Goal: Transaction & Acquisition: Purchase product/service

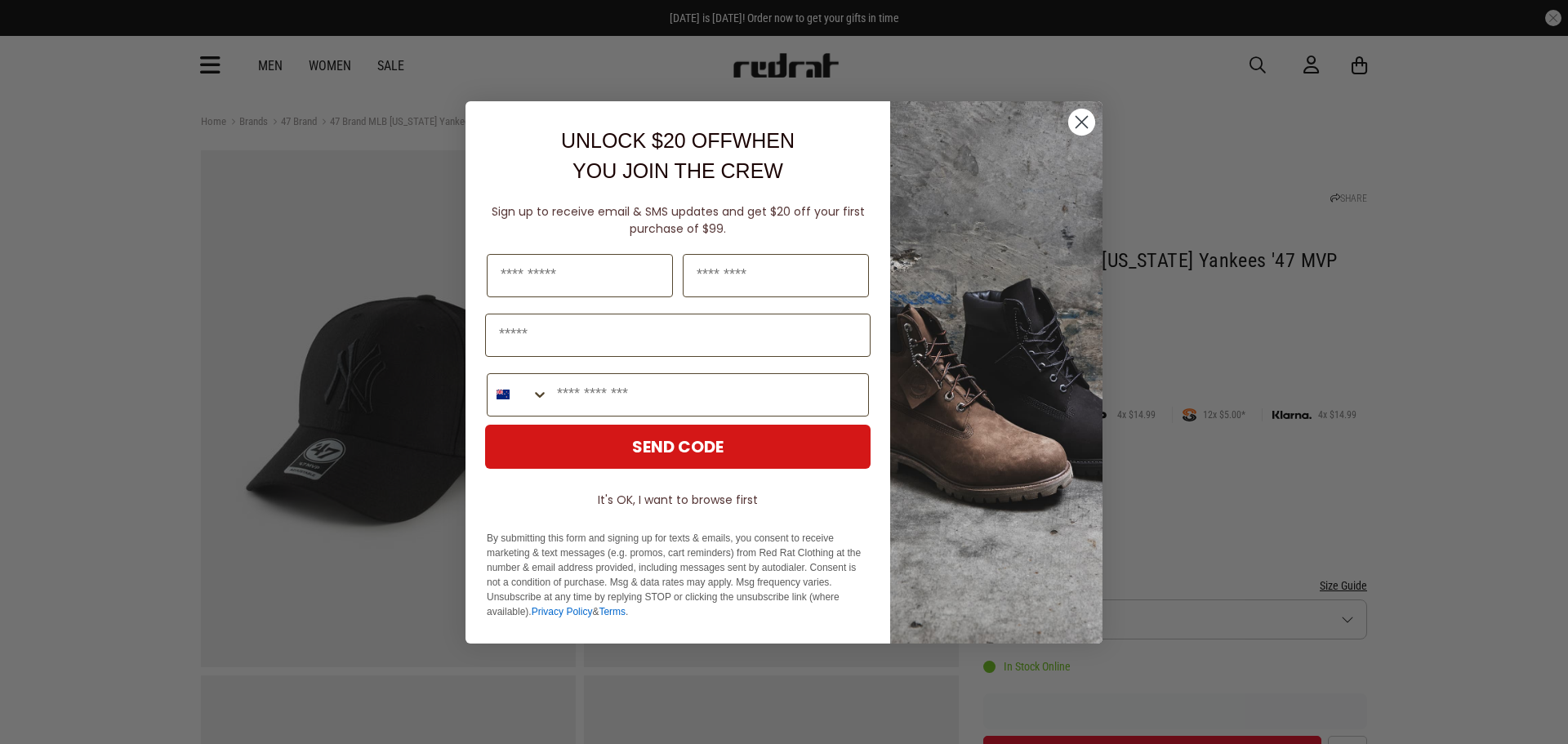
click at [1068, 125] on circle "Close dialog" at bounding box center [1081, 120] width 27 height 27
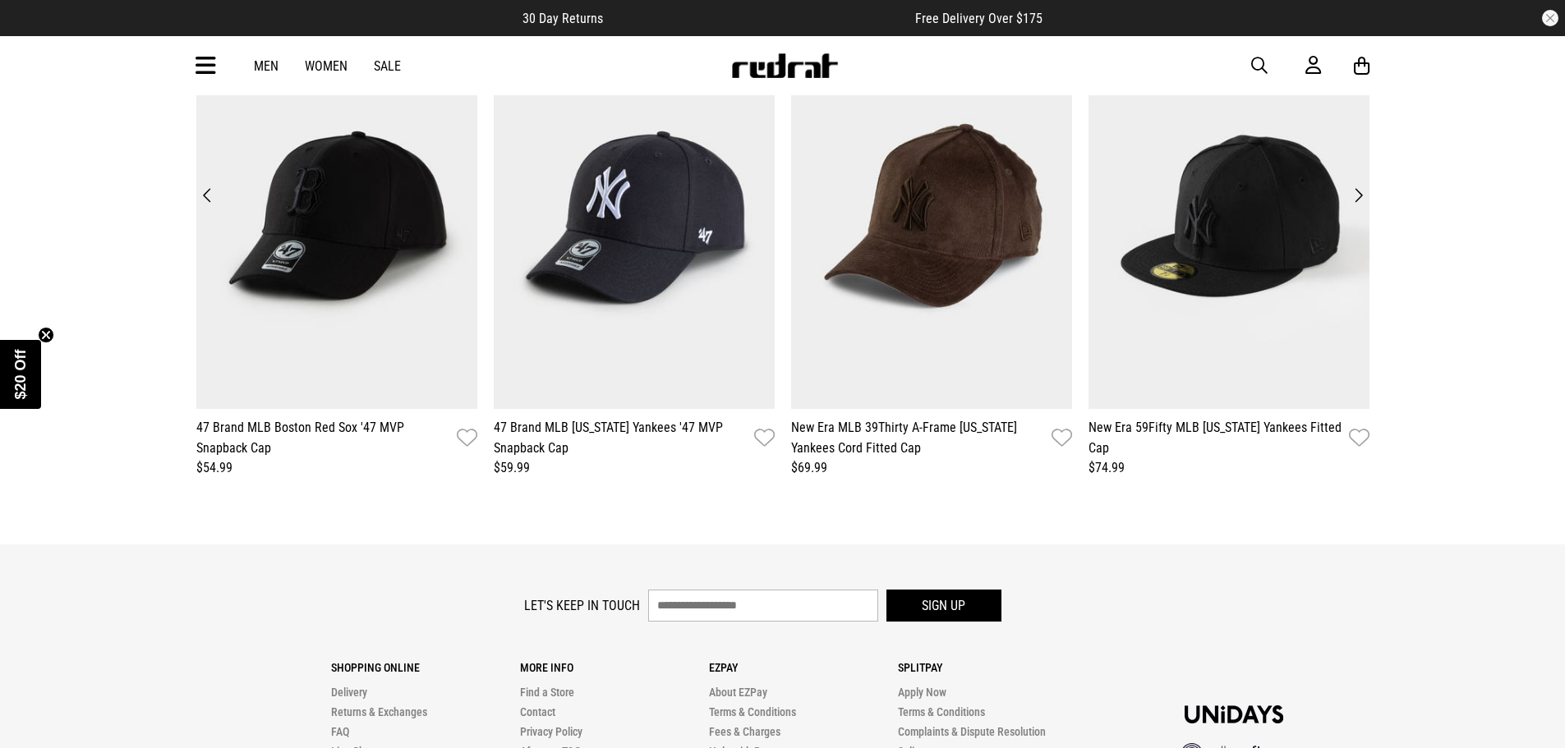
scroll to position [2079, 0]
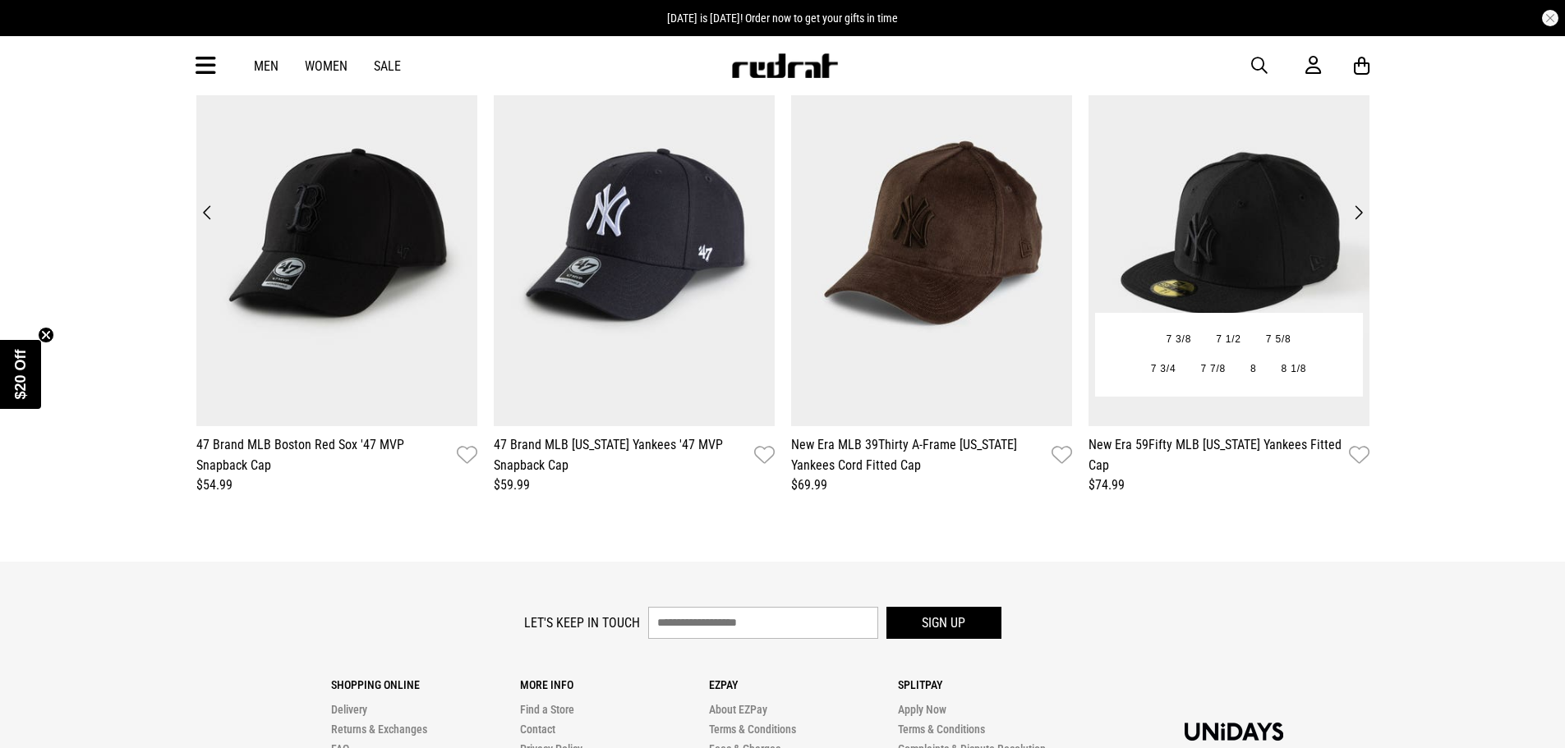
click at [1263, 202] on img at bounding box center [1228, 233] width 281 height 388
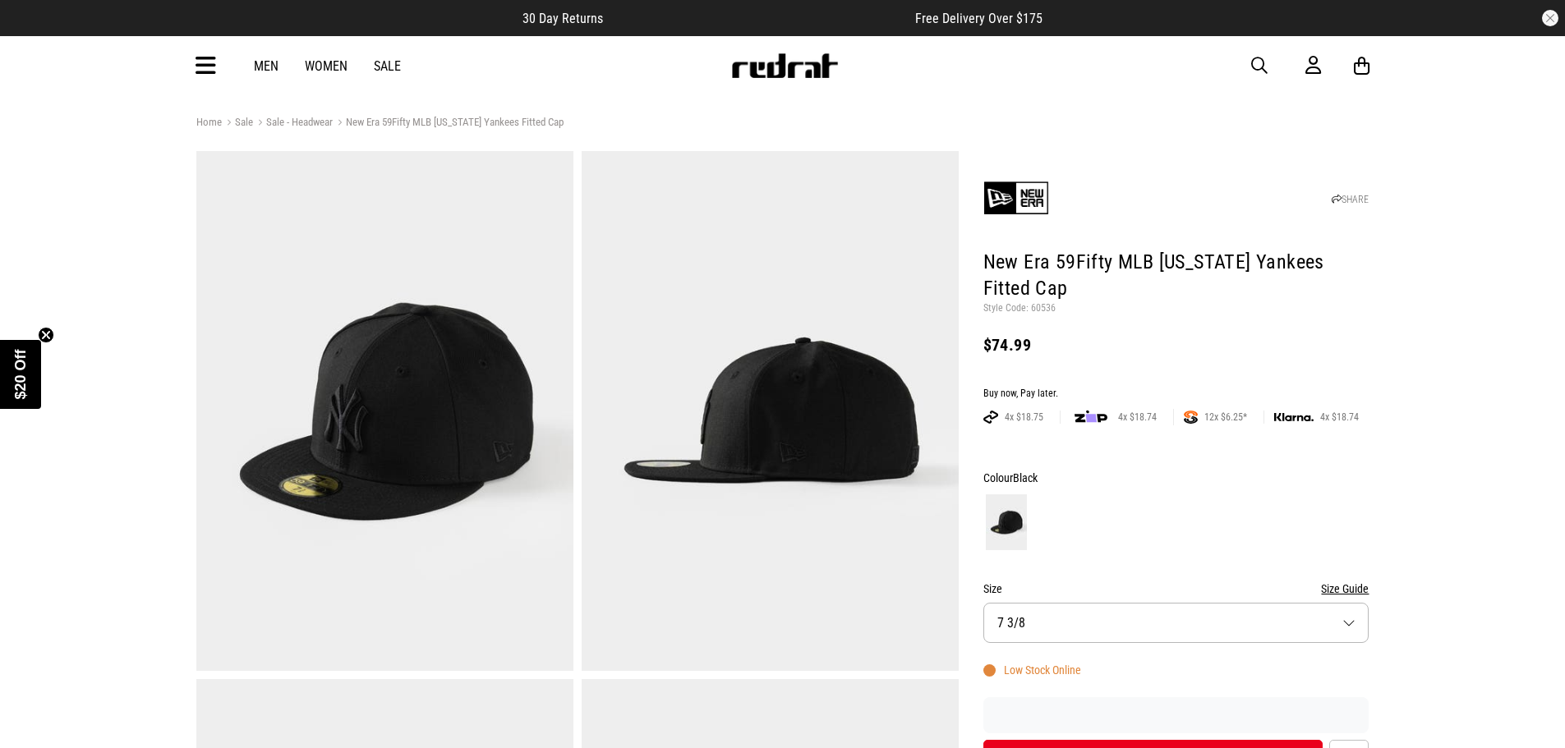
click at [1195, 618] on button "Size 7 3/8" at bounding box center [1176, 623] width 386 height 40
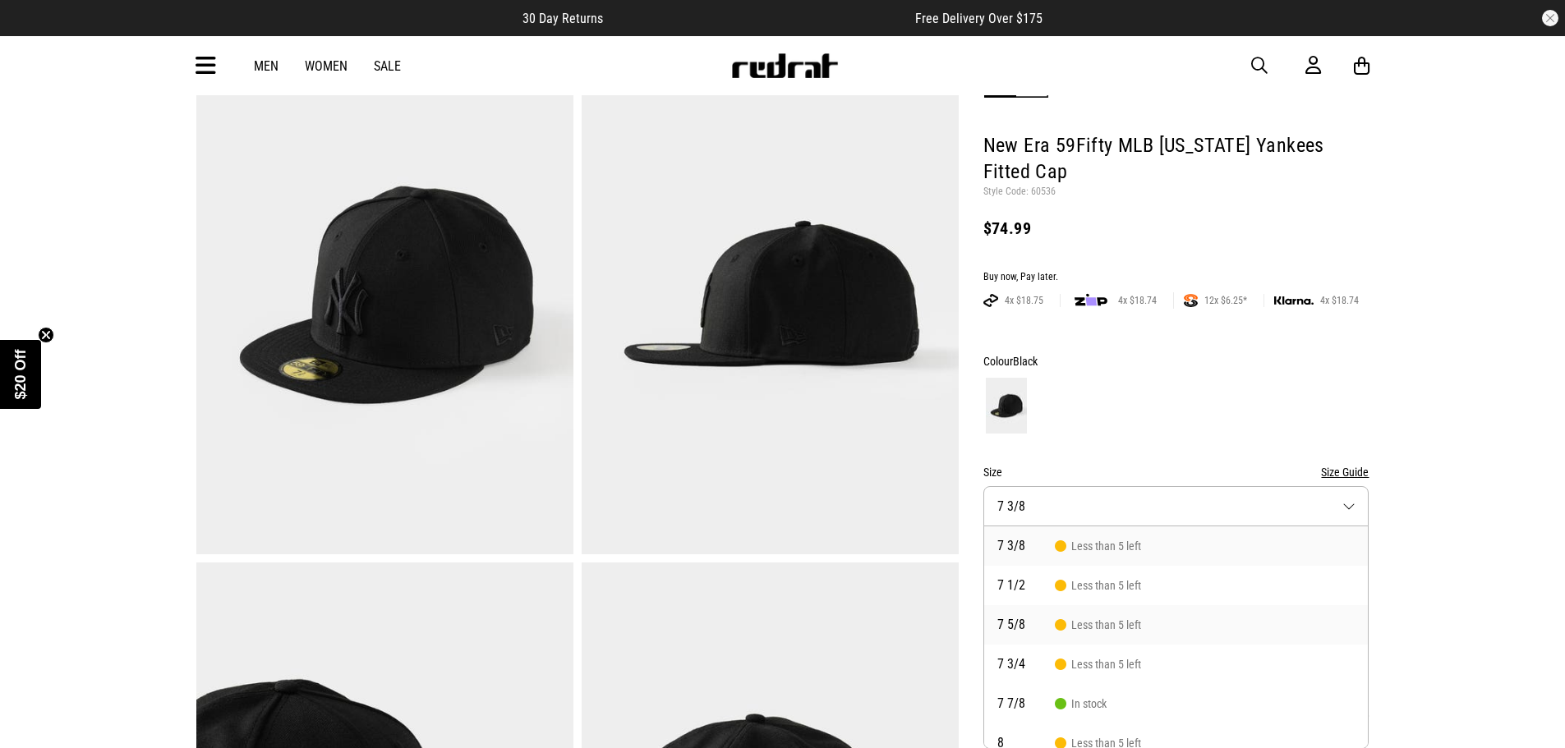
click at [1142, 633] on li "7 5/8 Less than 5 left" at bounding box center [1176, 624] width 384 height 39
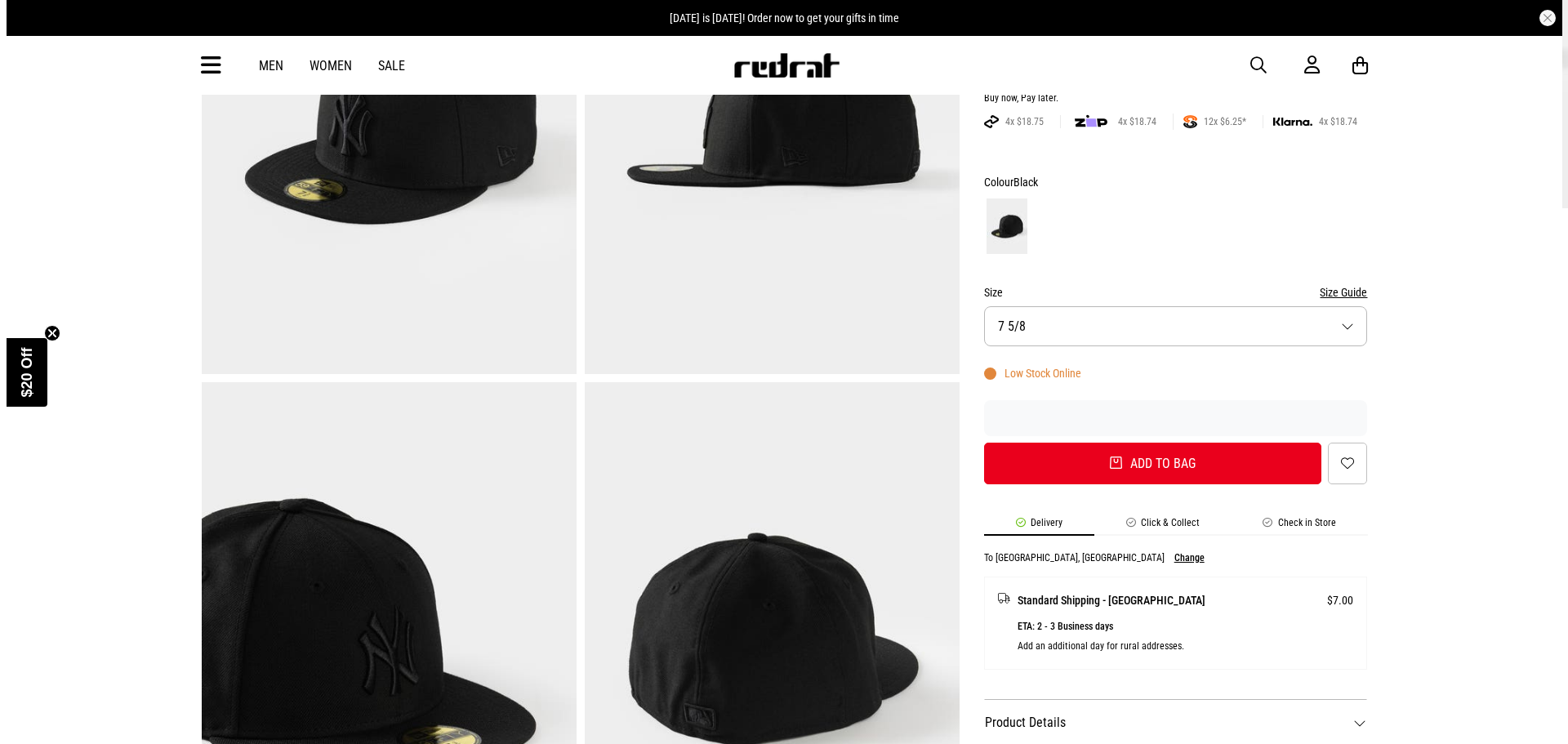
scroll to position [140, 0]
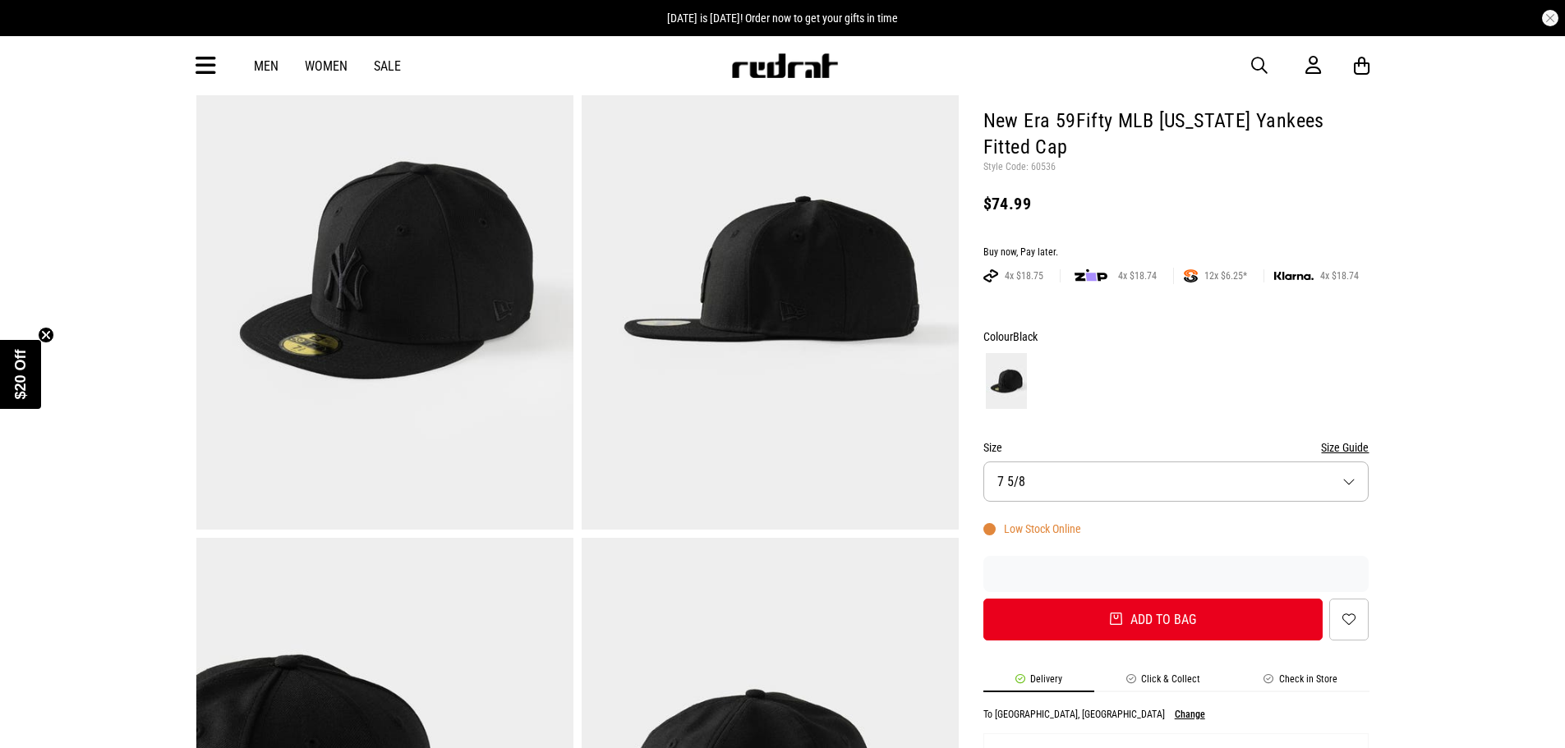
click at [371, 257] on img at bounding box center [384, 270] width 377 height 520
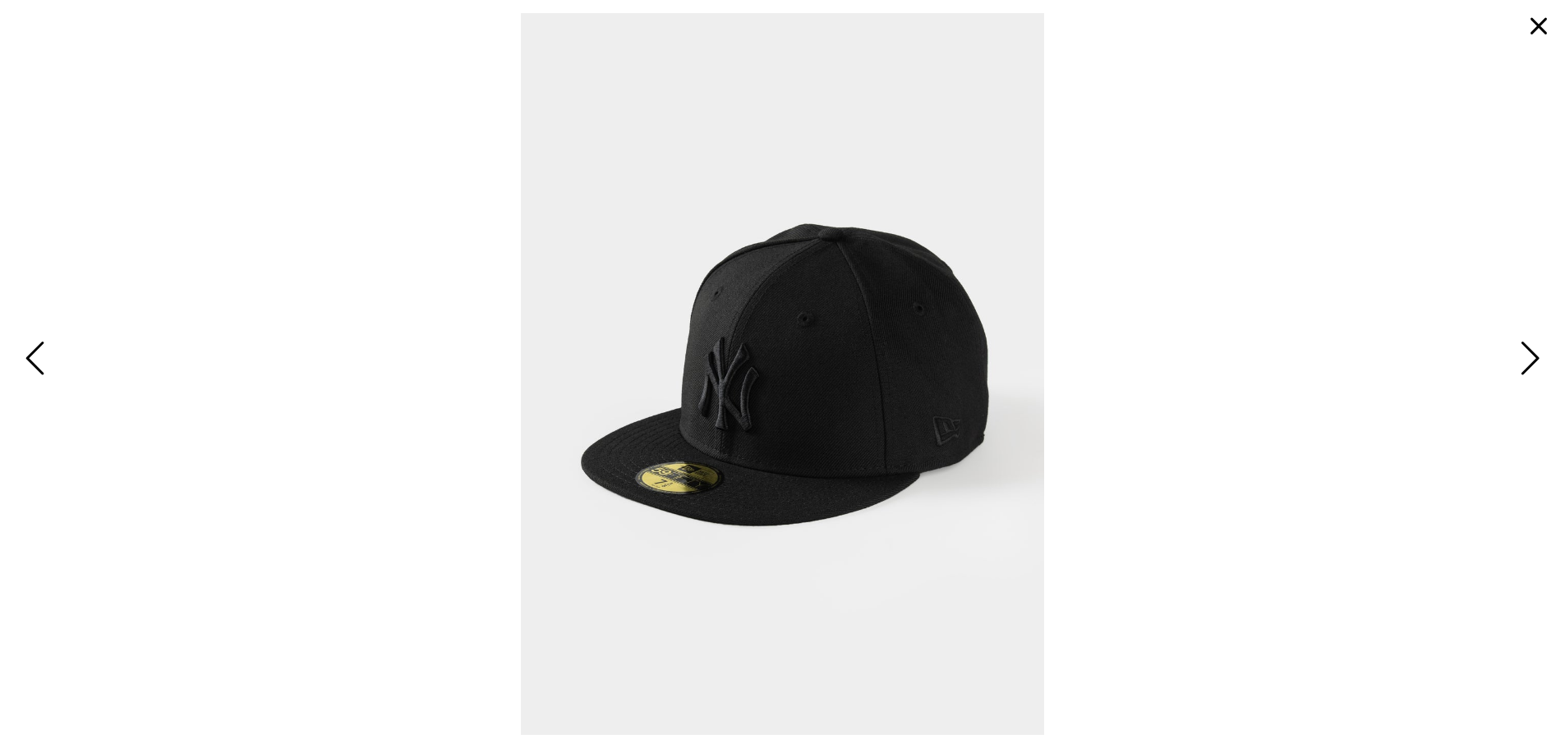
click at [1539, 12] on button "button" at bounding box center [1538, 26] width 39 height 39
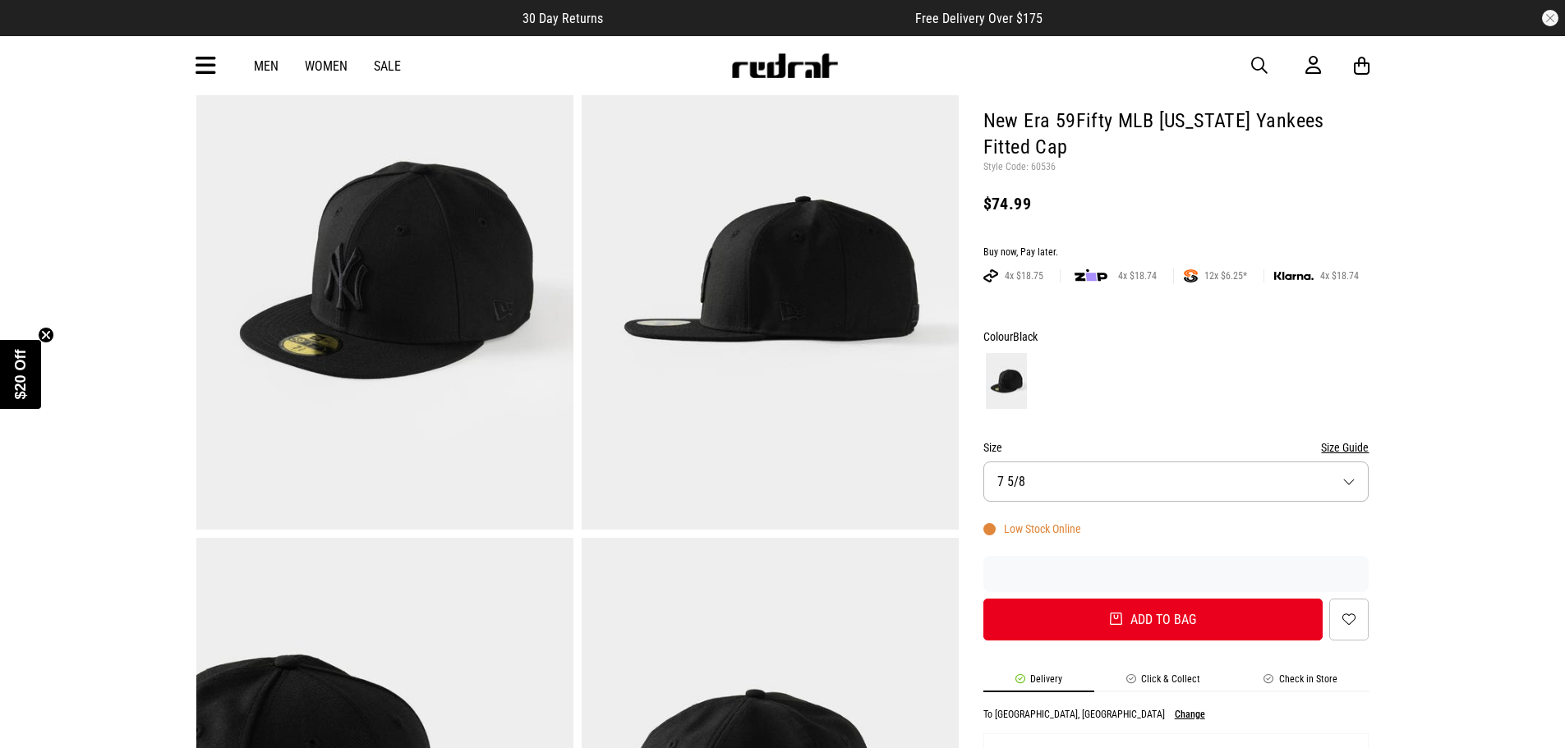
click at [213, 68] on icon at bounding box center [206, 66] width 21 height 27
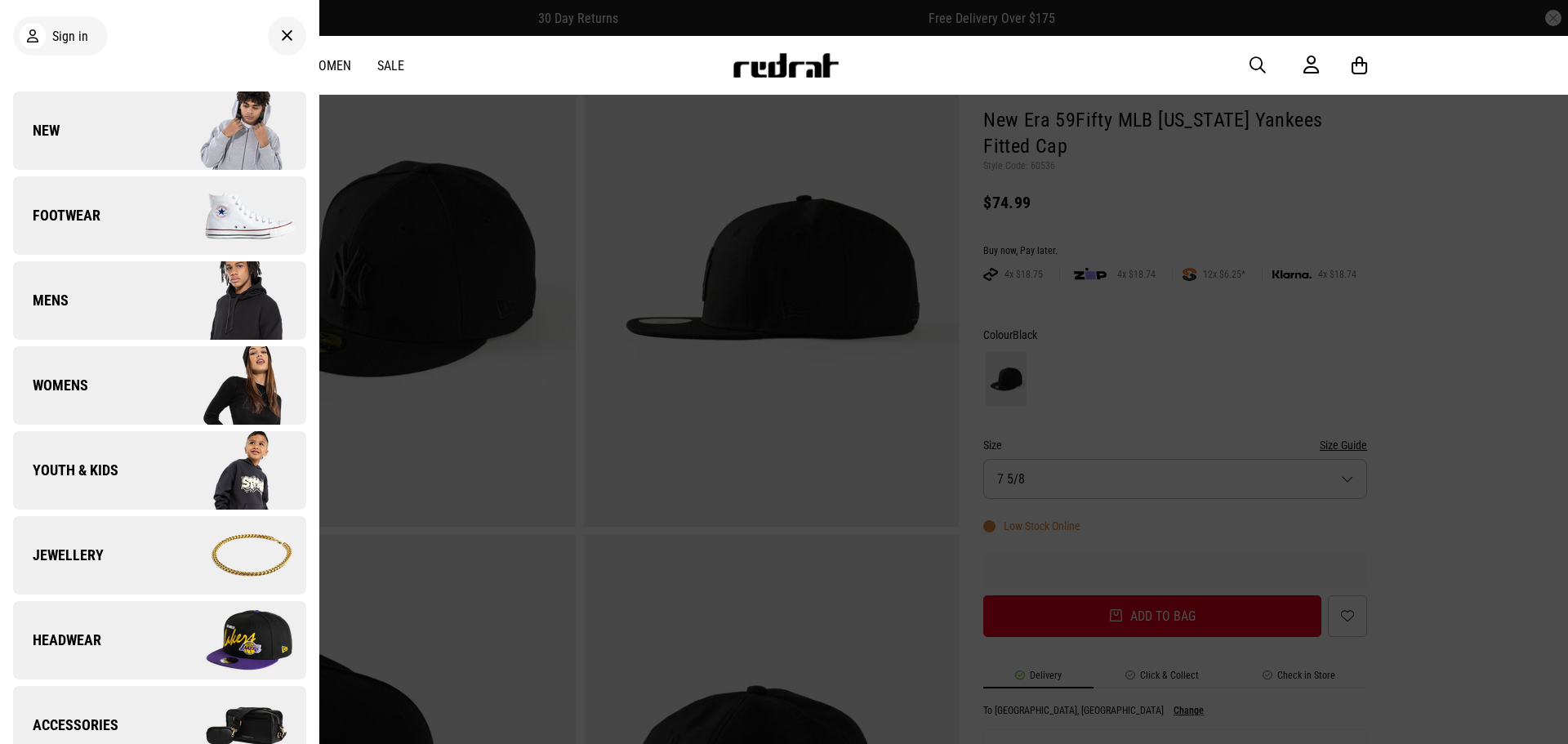
click at [1255, 64] on span "button" at bounding box center [1258, 66] width 16 height 20
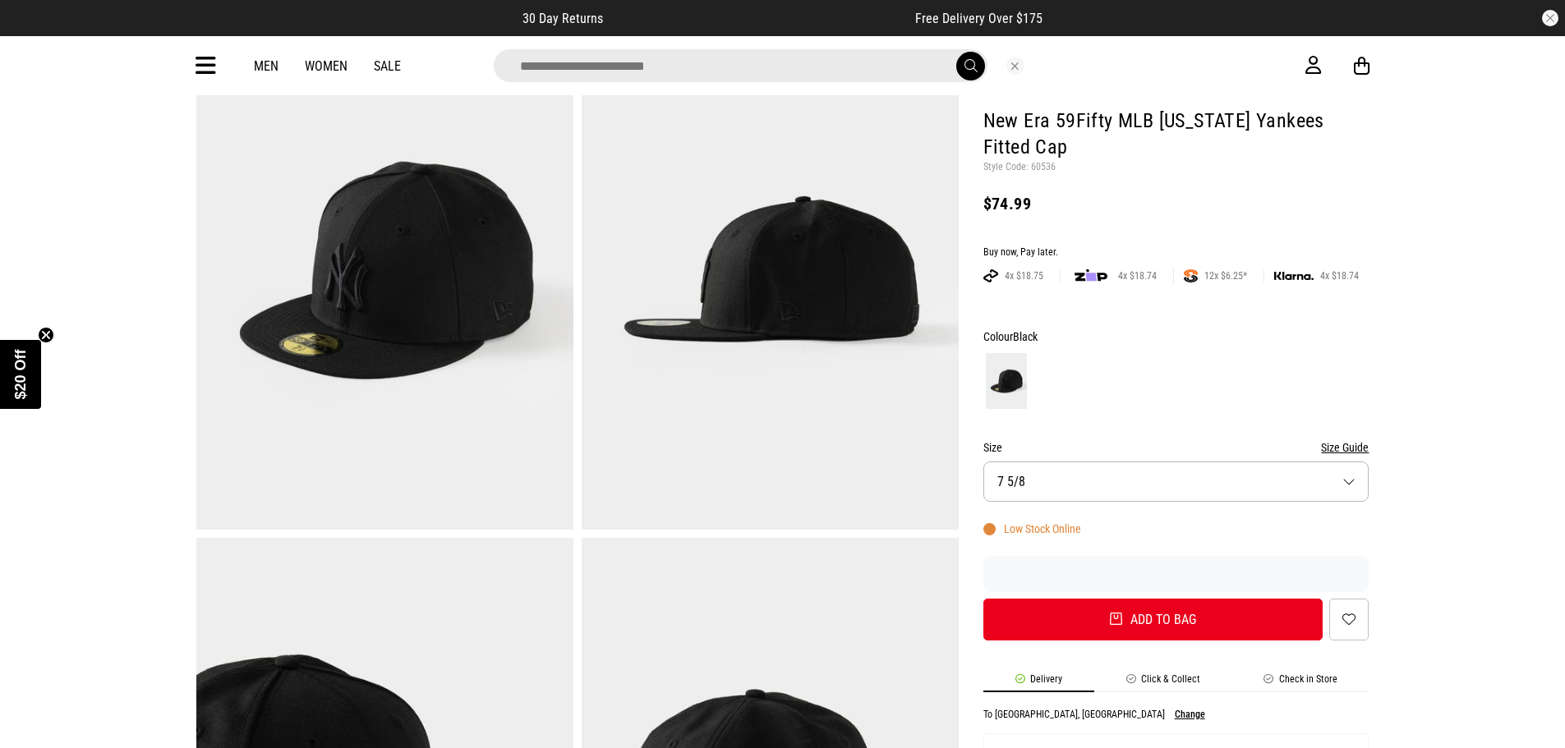
click at [624, 71] on input "search" at bounding box center [741, 65] width 494 height 33
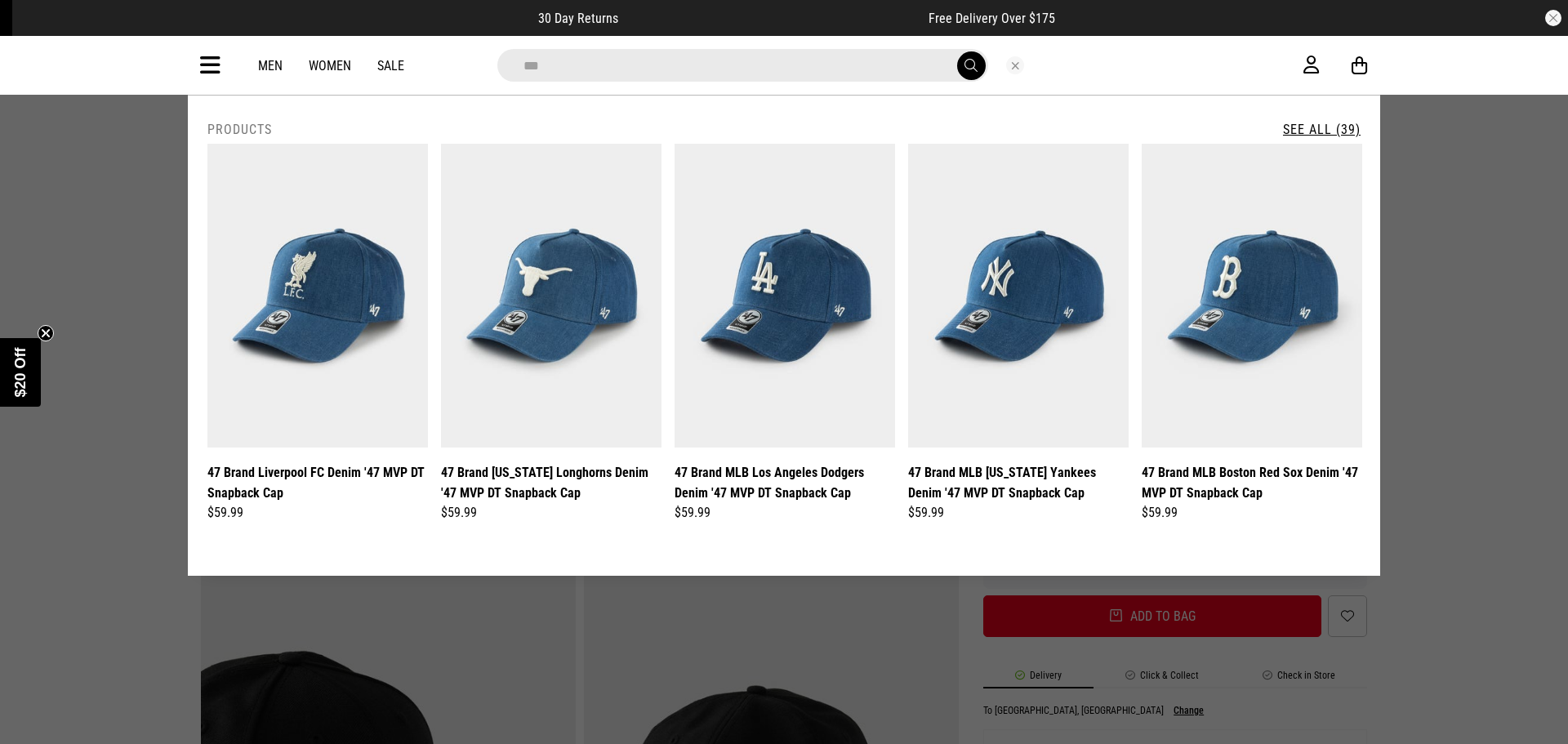
type input "***"
click at [958, 52] on button "submit" at bounding box center [971, 66] width 29 height 29
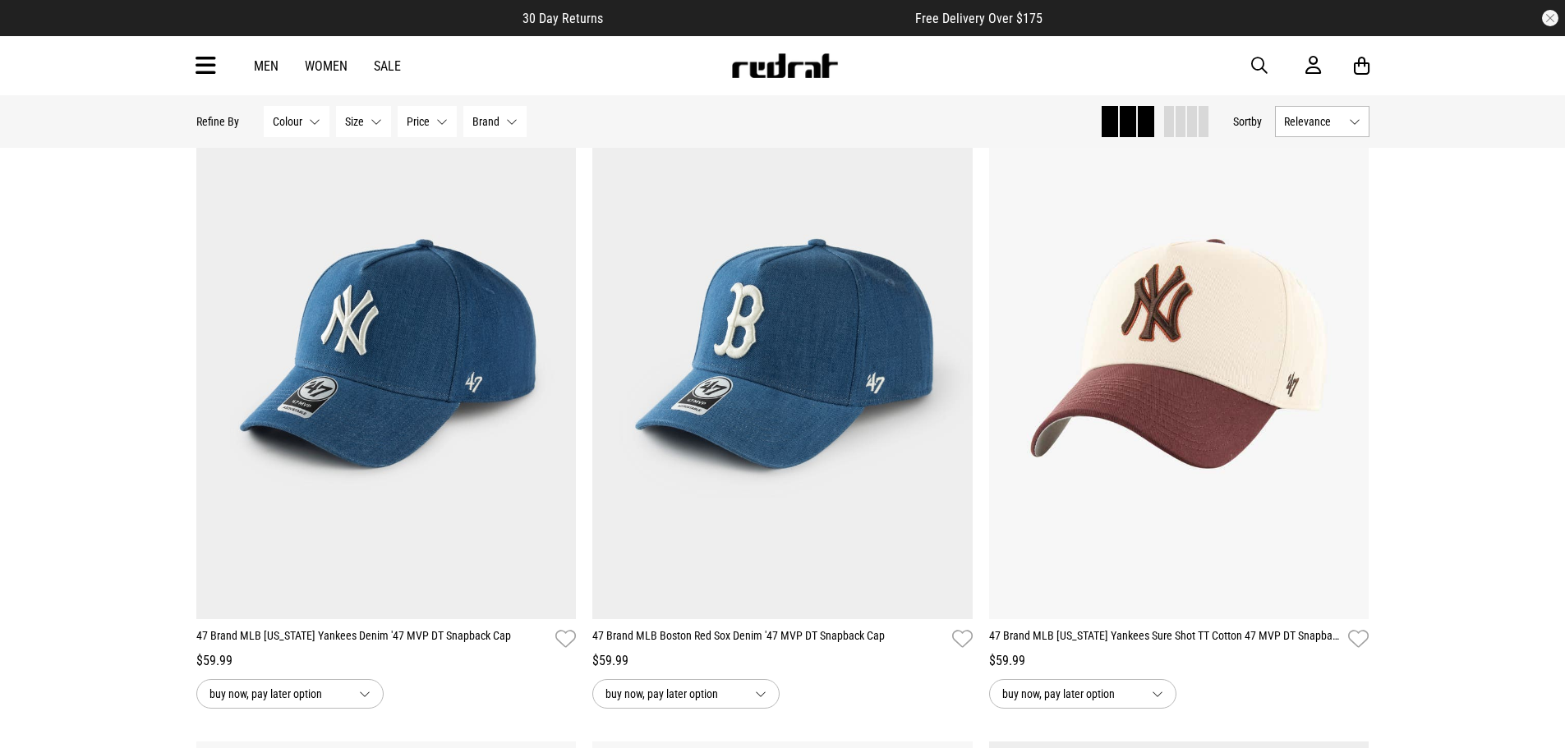
scroll to position [771, 0]
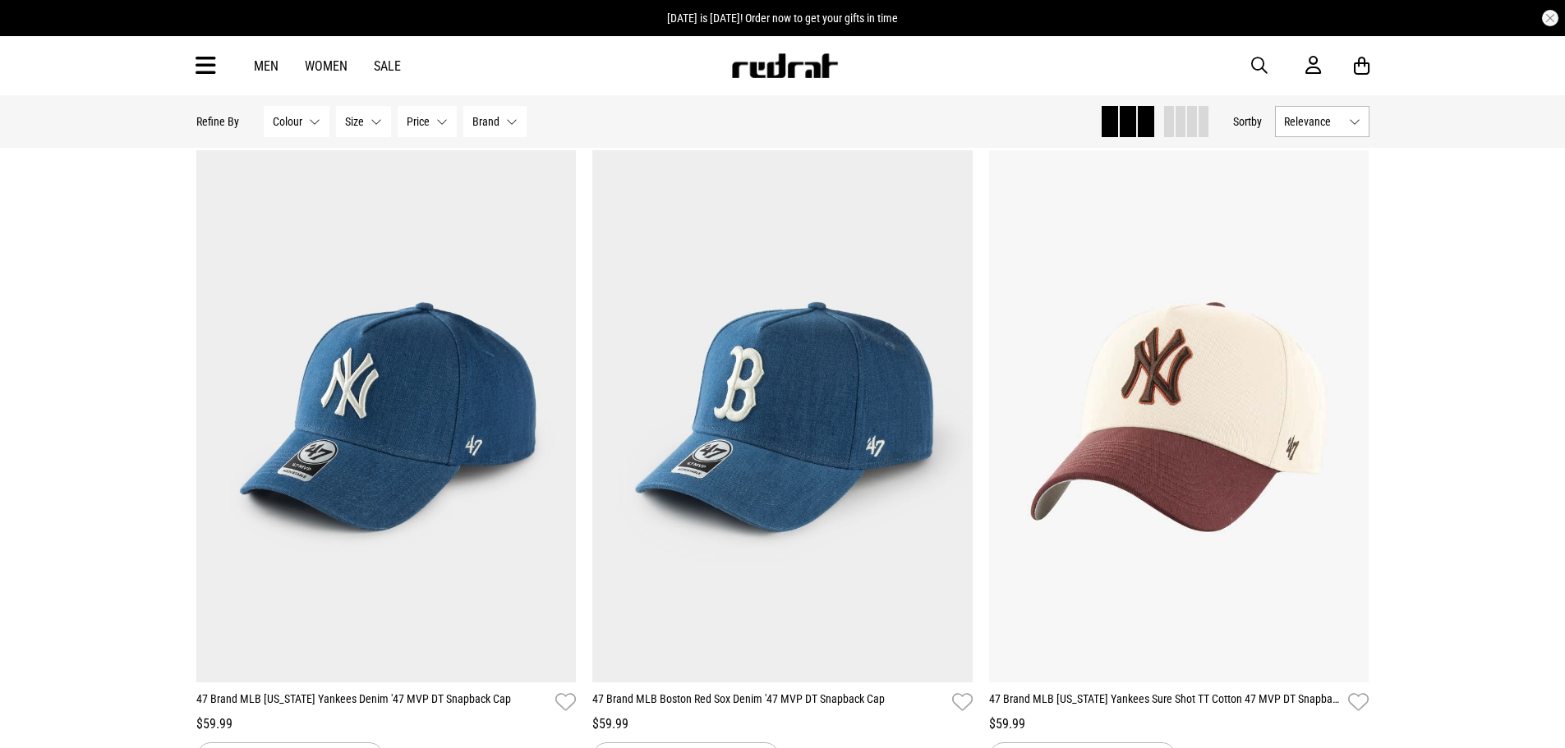
drag, startPoint x: 1576, startPoint y: 102, endPoint x: 1576, endPoint y: 192, distance: 90.4
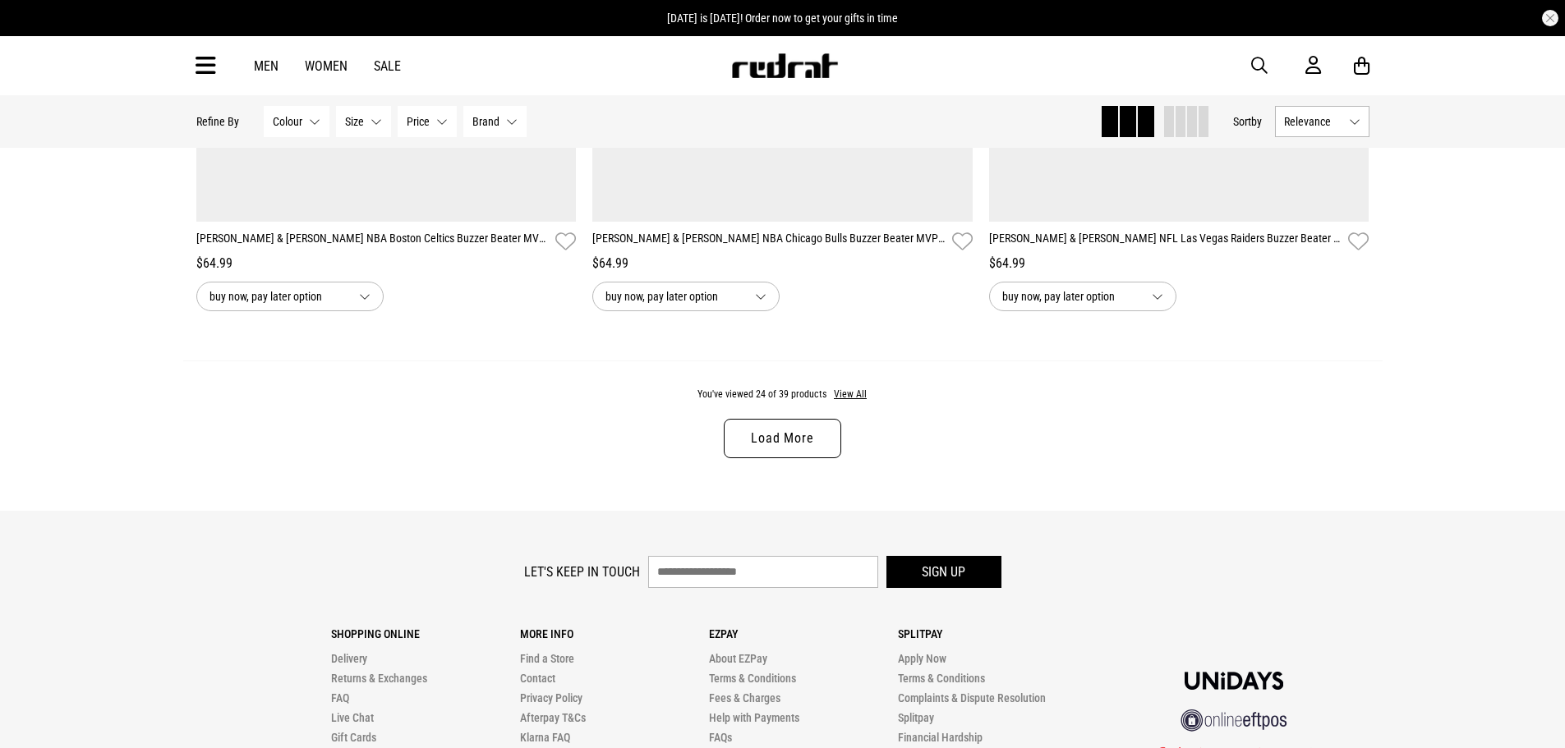
scroll to position [5172, 0]
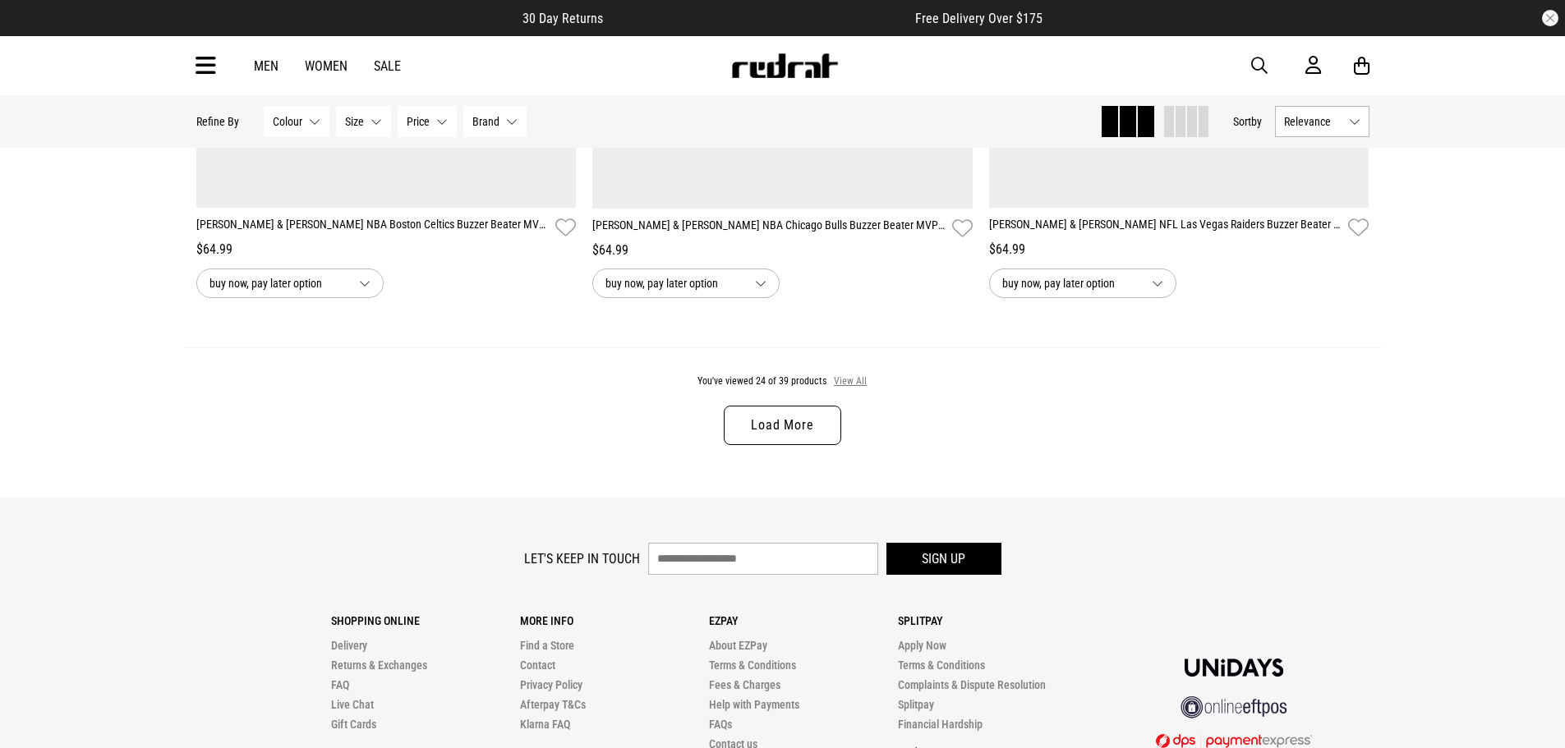
click at [854, 389] on button "View All" at bounding box center [850, 382] width 35 height 15
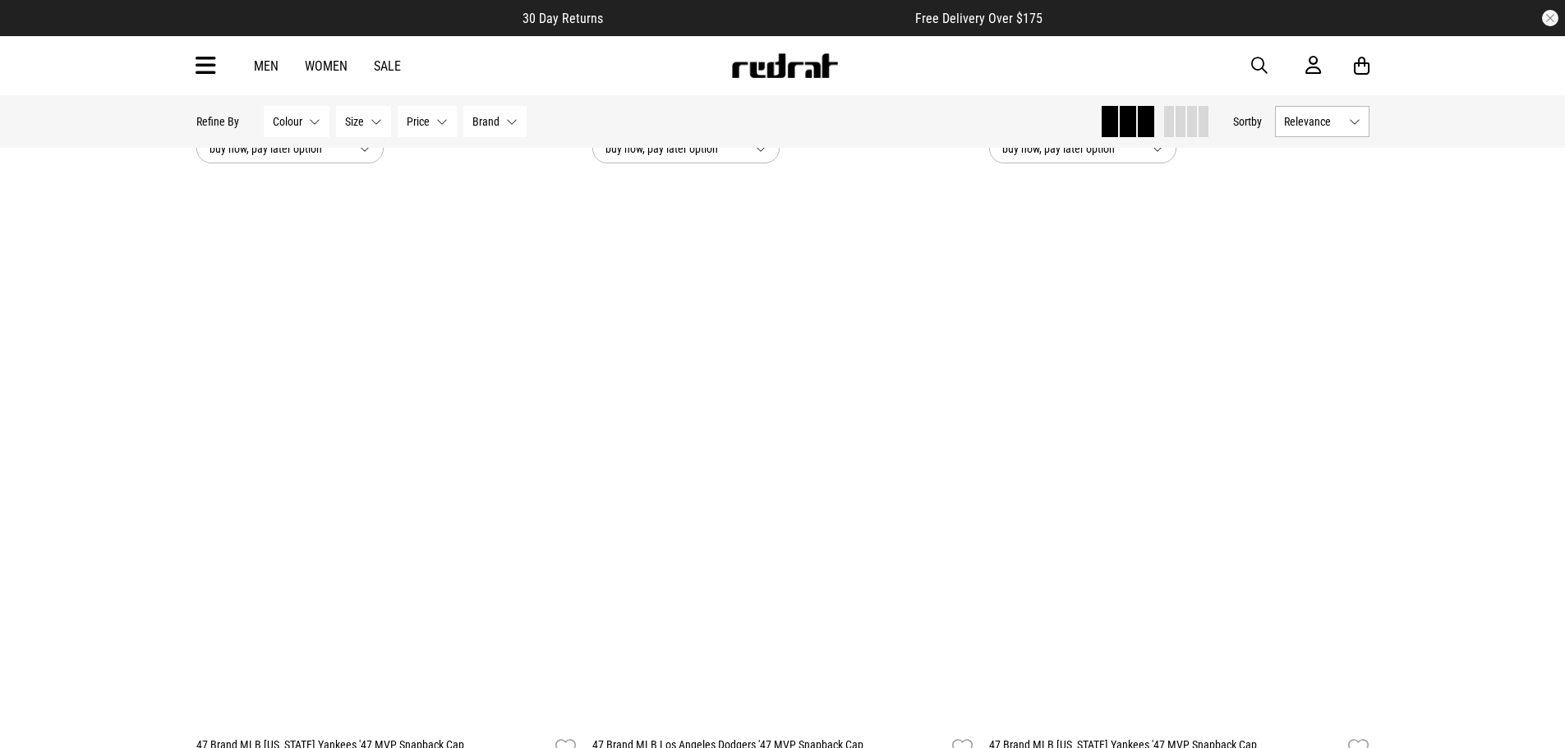
scroll to position [8094, 0]
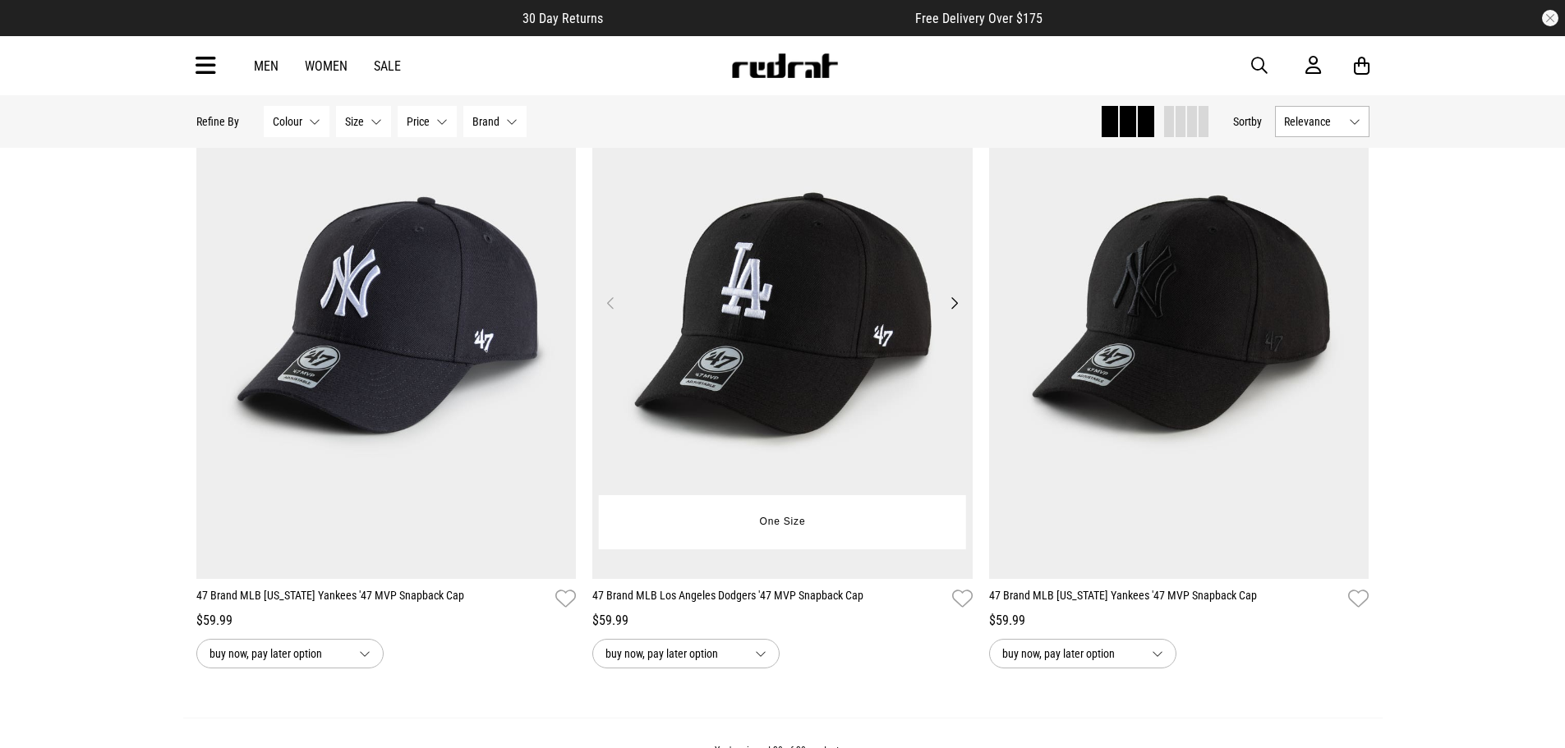
click at [799, 297] on img at bounding box center [782, 313] width 380 height 532
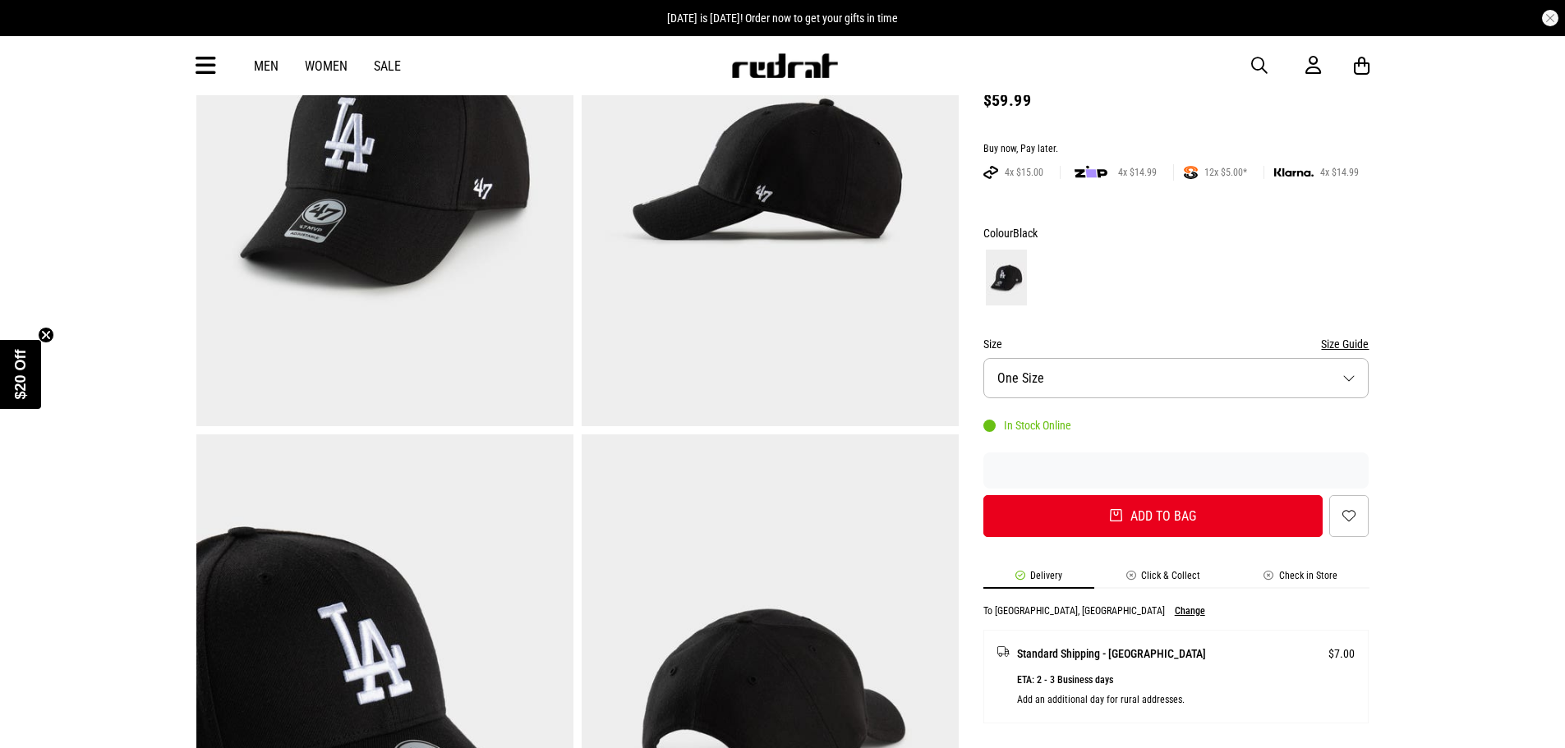
drag, startPoint x: 1576, startPoint y: 56, endPoint x: 1576, endPoint y: 107, distance: 50.9
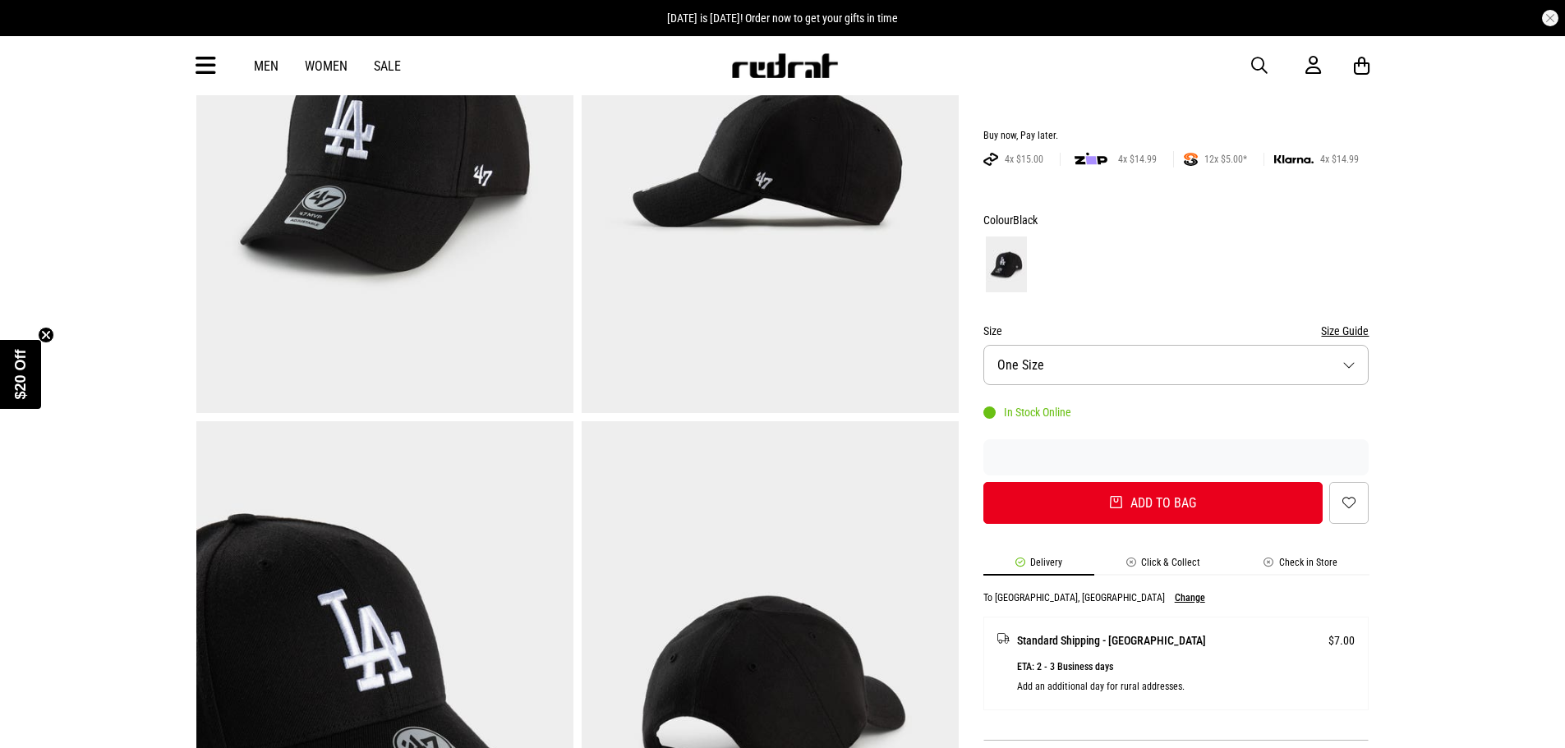
click at [1185, 557] on li "Click & Collect" at bounding box center [1163, 566] width 138 height 19
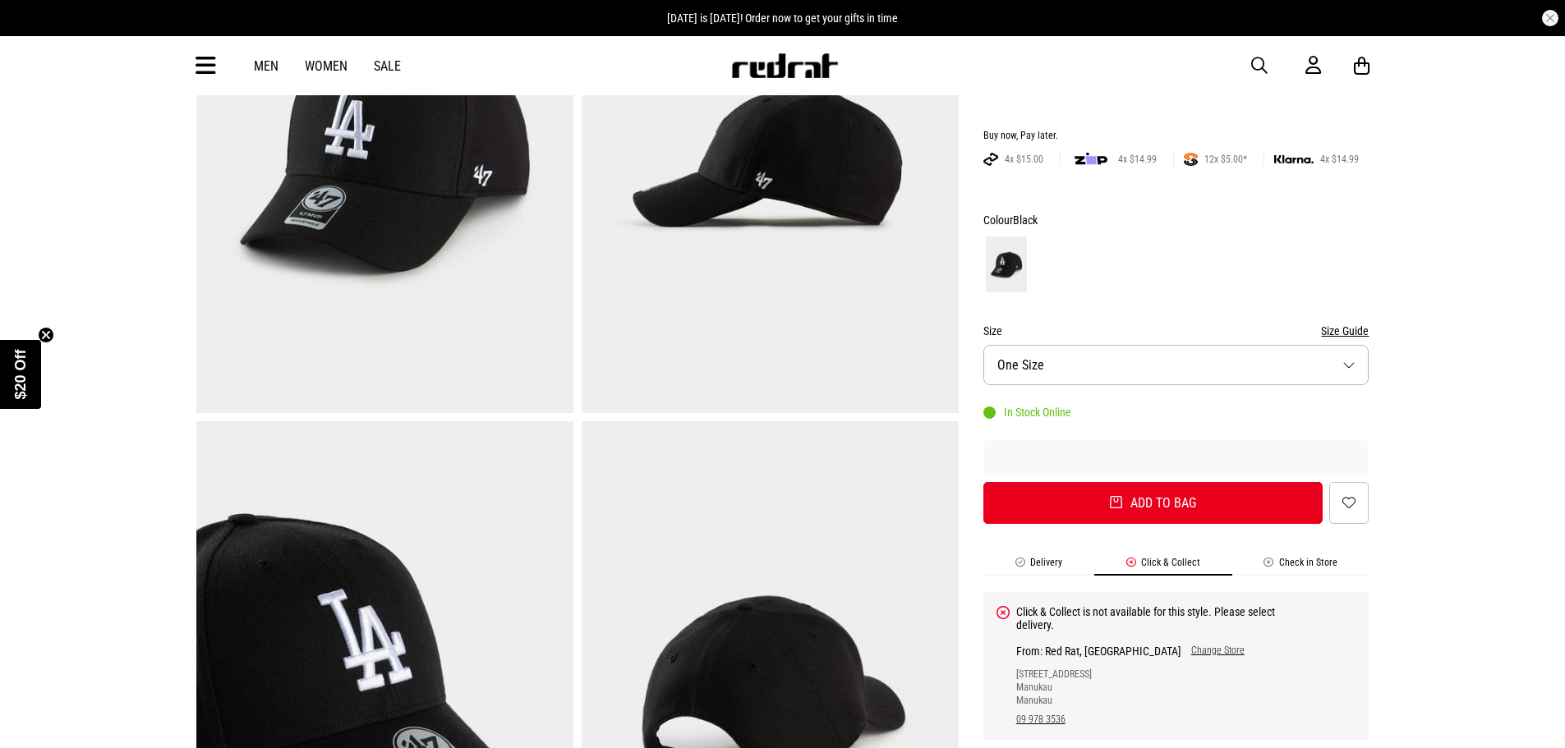
click at [1309, 562] on li "Check in Store" at bounding box center [1300, 566] width 137 height 19
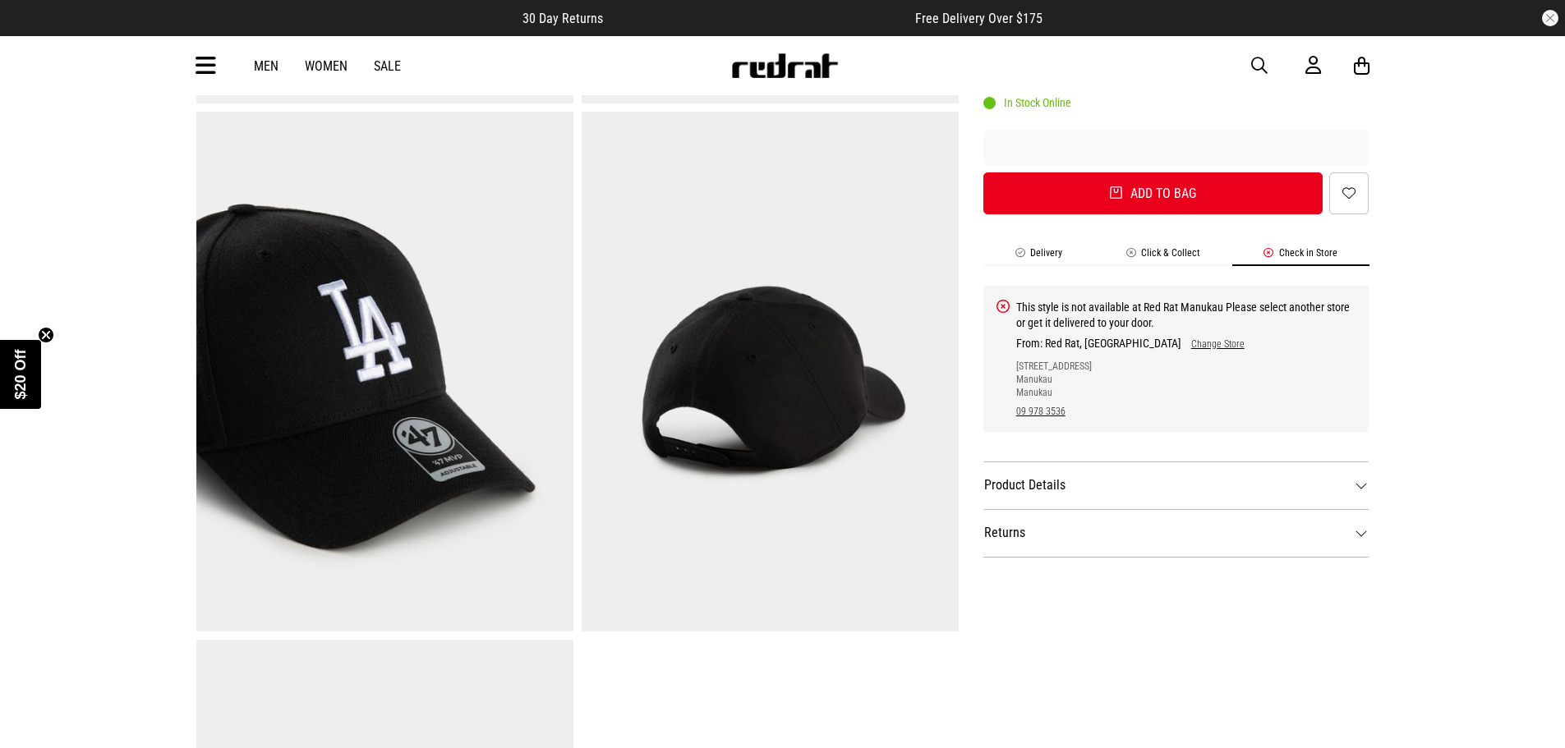
scroll to position [389, 0]
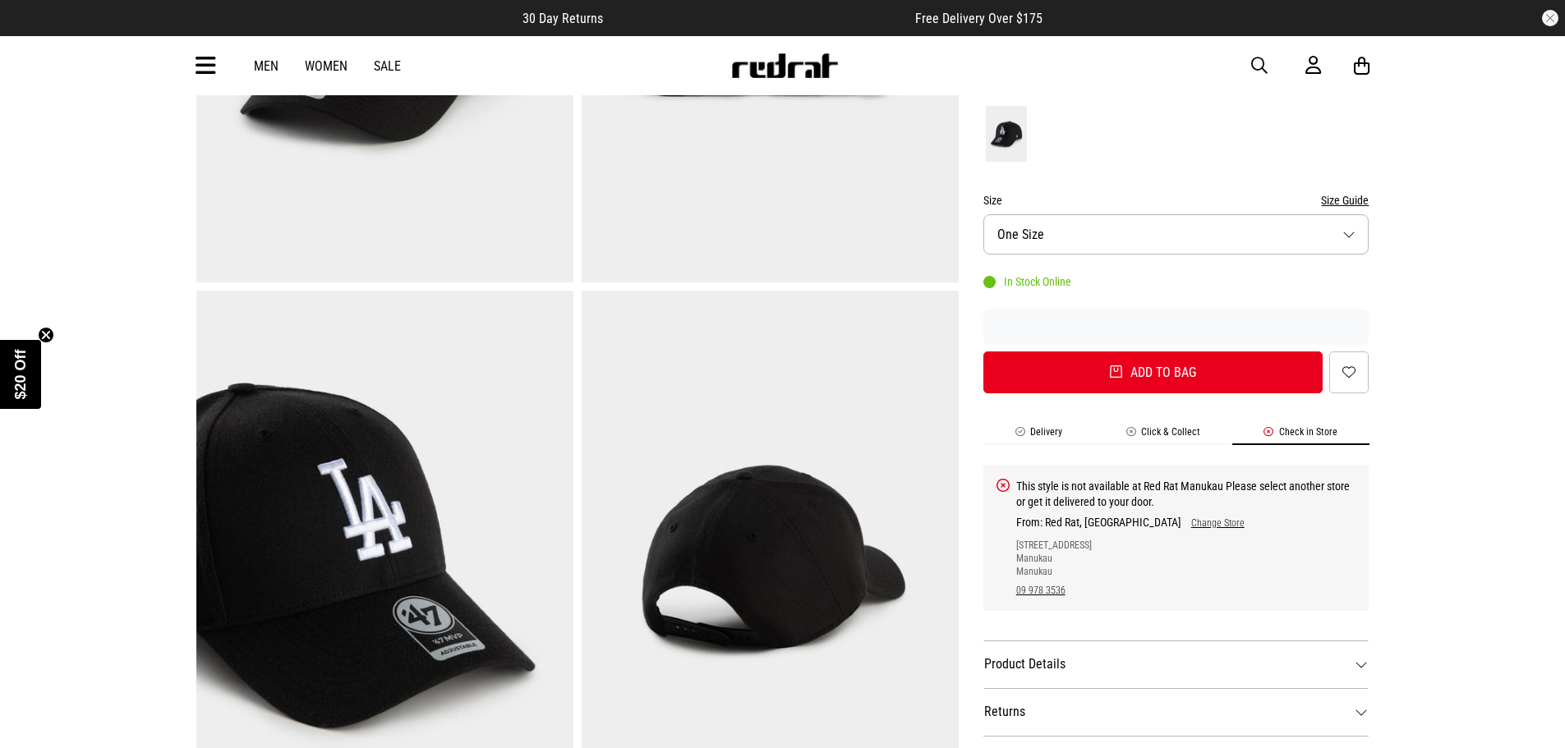
click at [1181, 522] on link "Change Store" at bounding box center [1212, 524] width 63 height 12
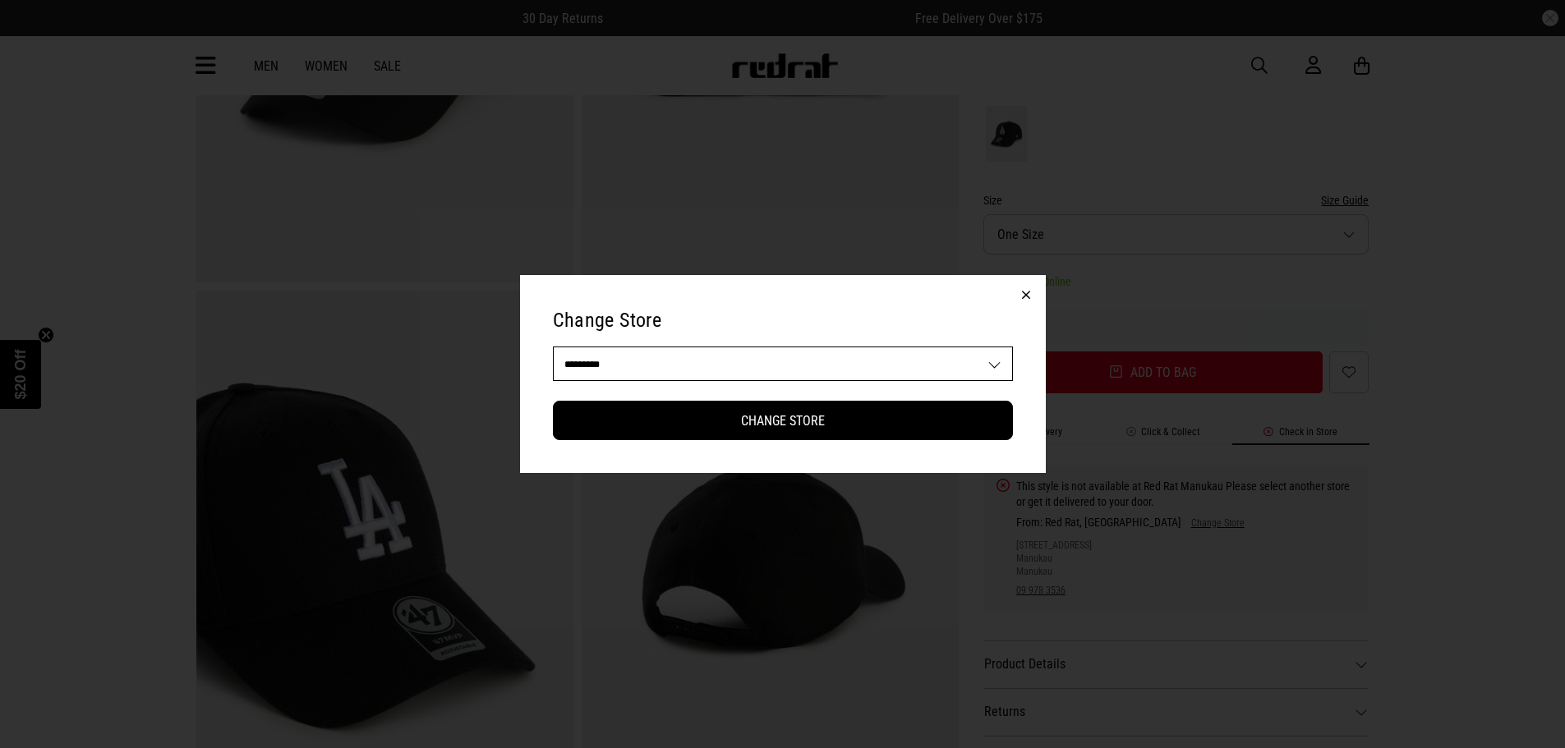
click at [648, 340] on div "**********" at bounding box center [783, 374] width 526 height 199
drag, startPoint x: 739, startPoint y: 355, endPoint x: 851, endPoint y: 378, distance: 114.1
click at [739, 355] on select "**********" at bounding box center [783, 363] width 458 height 33
select select "**"
click at [554, 347] on select "**********" at bounding box center [783, 363] width 458 height 33
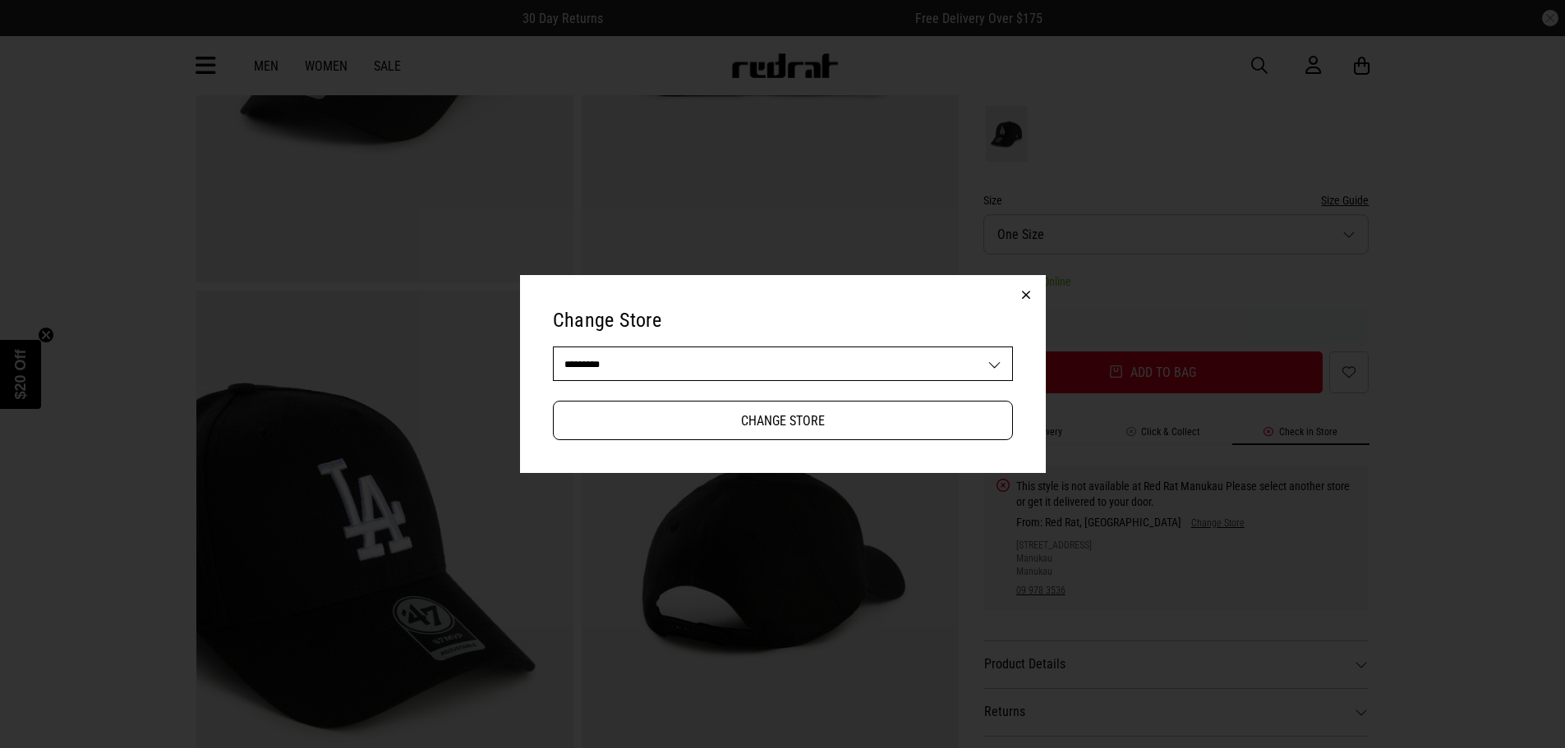
click at [912, 430] on button "Change Store" at bounding box center [783, 420] width 460 height 39
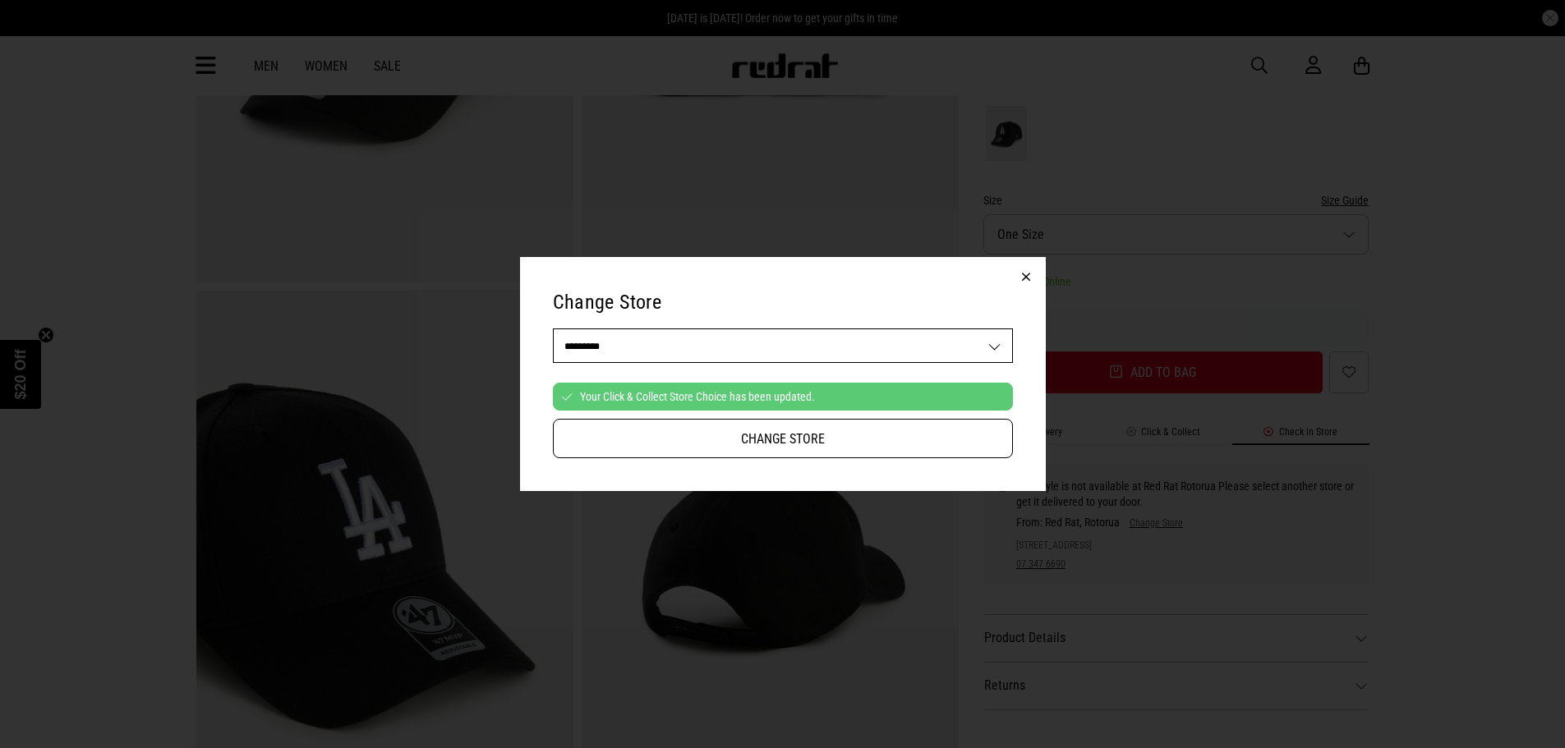
click at [913, 441] on button "Change Store" at bounding box center [783, 438] width 460 height 39
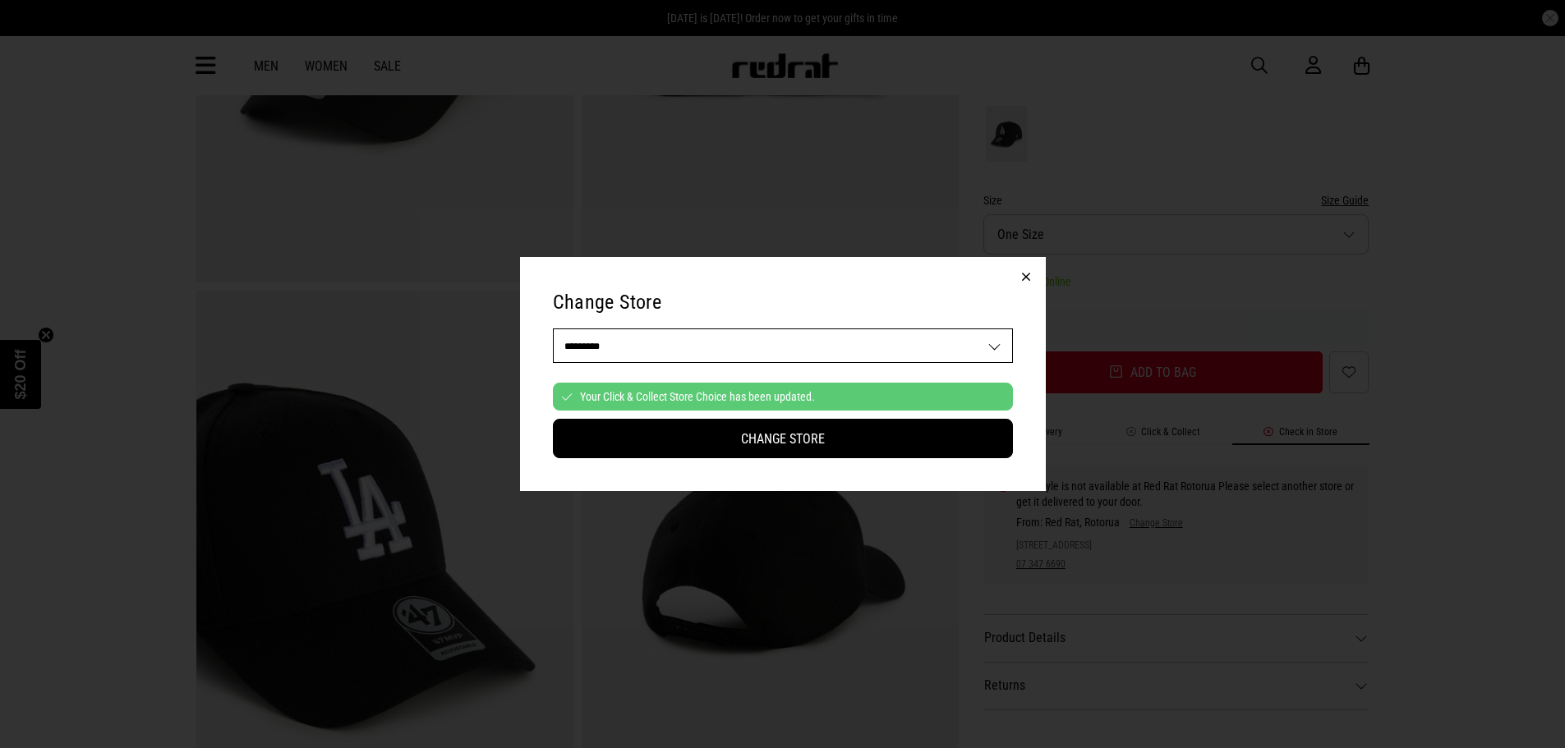
click at [1026, 275] on button "button" at bounding box center [1025, 276] width 39 height 39
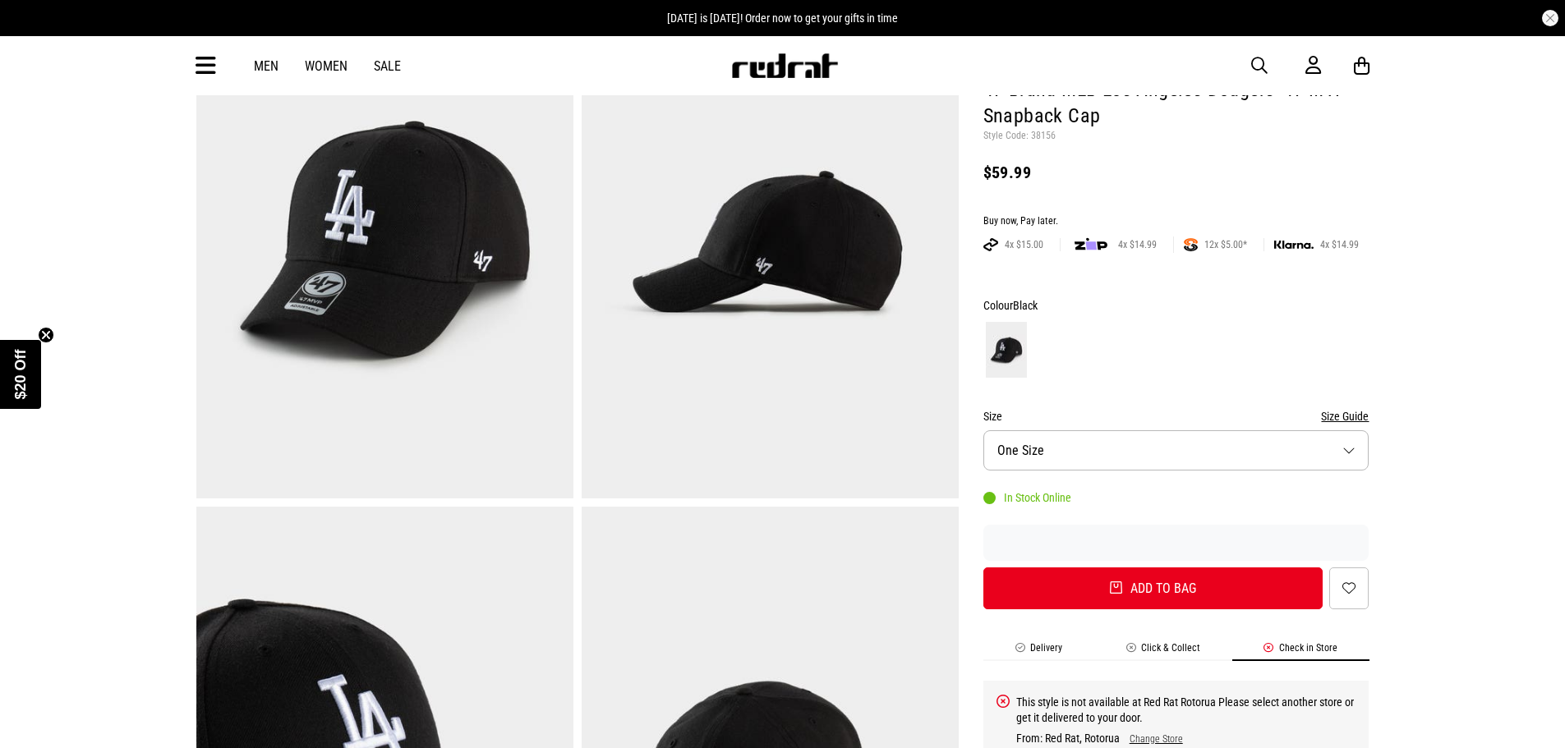
scroll to position [0, 0]
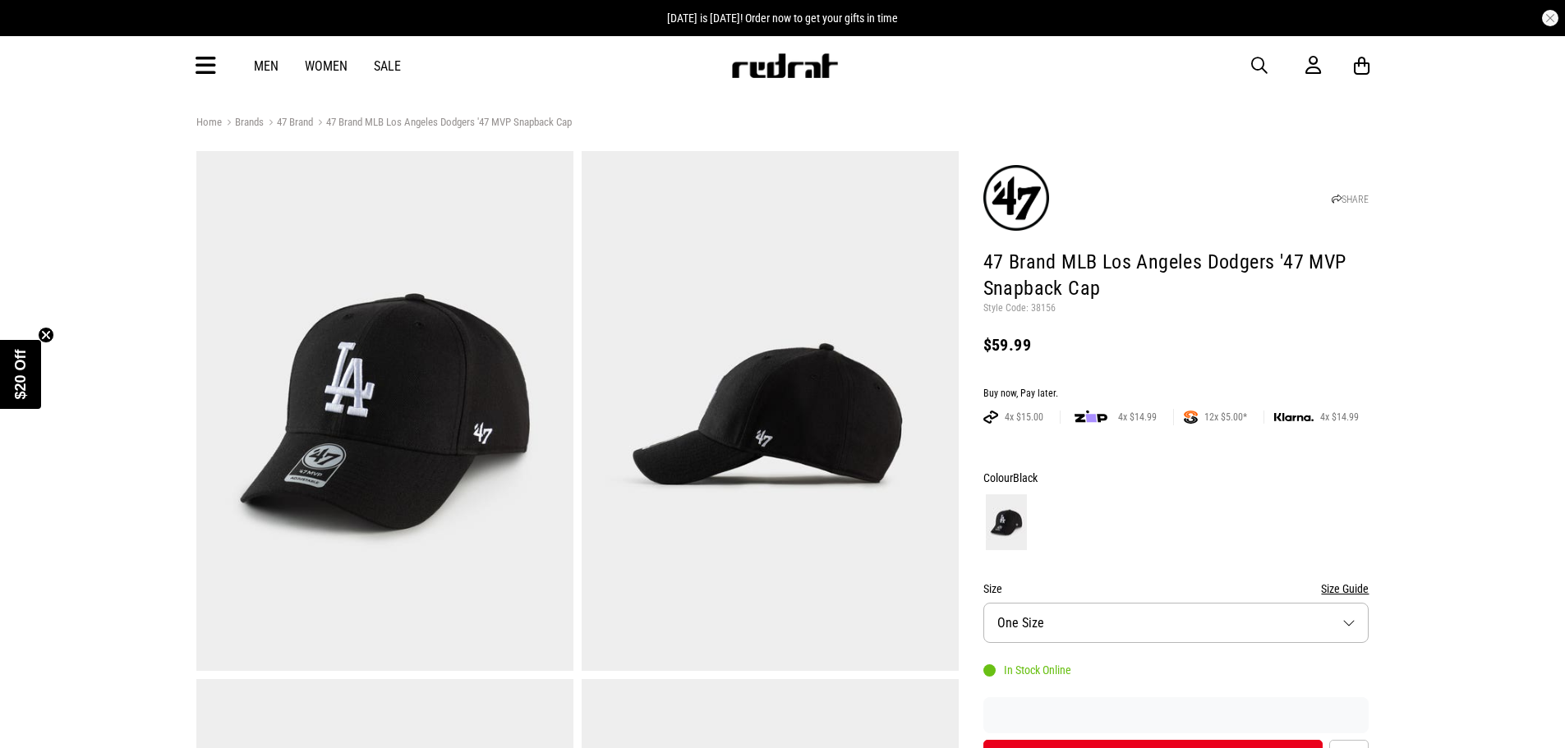
click at [219, 52] on div "Men Women Sale Sign in New Back Footwear Back Mens Back Womens Back Youth & Kid…" at bounding box center [782, 65] width 1199 height 59
